Goal: Navigation & Orientation: Understand site structure

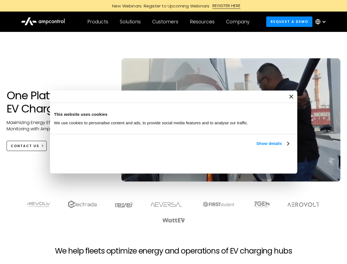
click at [256, 147] on link "Show details" at bounding box center [272, 143] width 32 height 7
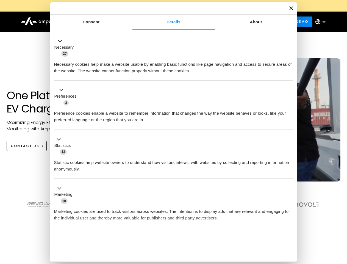
click at [289, 74] on div "Necessary cookies help make a website usable by enabling basic functions like p…" at bounding box center [173, 65] width 239 height 17
click at [341, 221] on section at bounding box center [173, 211] width 347 height 34
click at [169, 22] on div "Customers" at bounding box center [165, 22] width 26 height 6
click at [97, 22] on div "Products" at bounding box center [97, 22] width 21 height 6
click at [130, 22] on div "Solutions" at bounding box center [130, 22] width 21 height 6
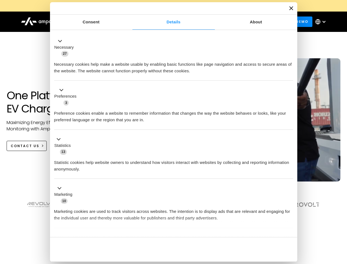
click at [166, 22] on div "Customers" at bounding box center [165, 22] width 26 height 6
click at [203, 22] on div "Resources" at bounding box center [202, 22] width 25 height 6
click at [239, 22] on div "Company" at bounding box center [237, 22] width 23 height 6
click at [322, 22] on div at bounding box center [324, 21] width 4 height 4
